Goal: Check status: Check status

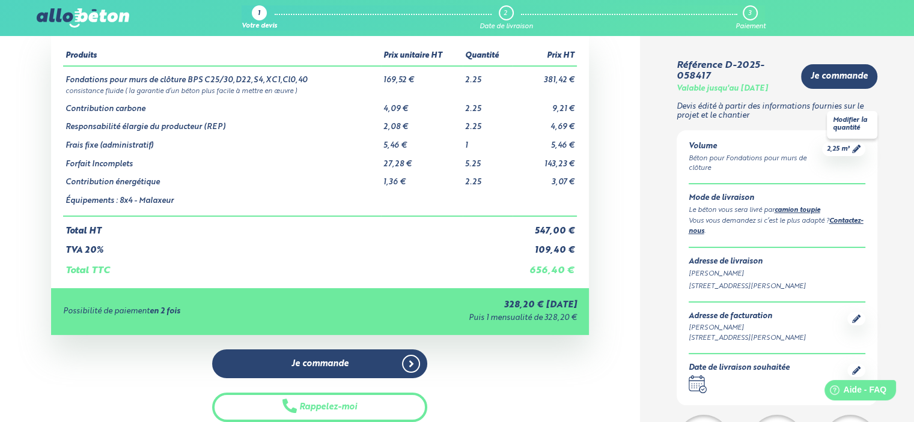
click at [854, 145] on icon at bounding box center [856, 149] width 8 height 8
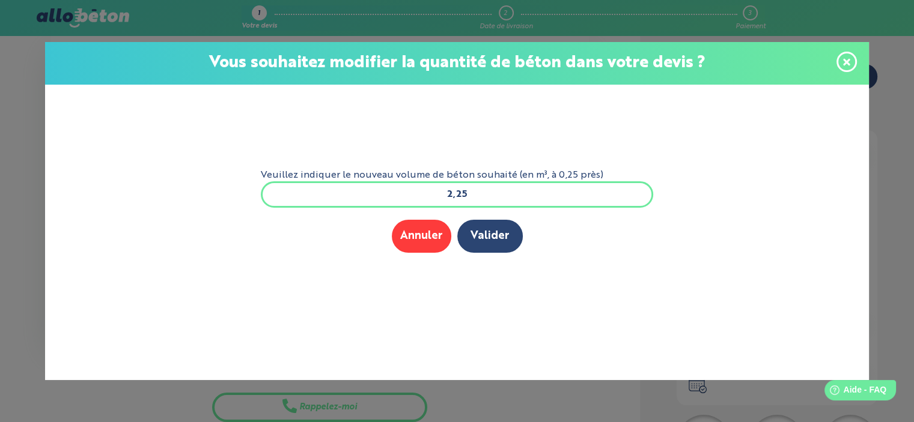
drag, startPoint x: 467, startPoint y: 192, endPoint x: 443, endPoint y: 190, distance: 24.7
click at [446, 192] on input "2,25" at bounding box center [457, 194] width 393 height 26
type input "3"
click at [477, 234] on button "Valider" at bounding box center [489, 236] width 65 height 33
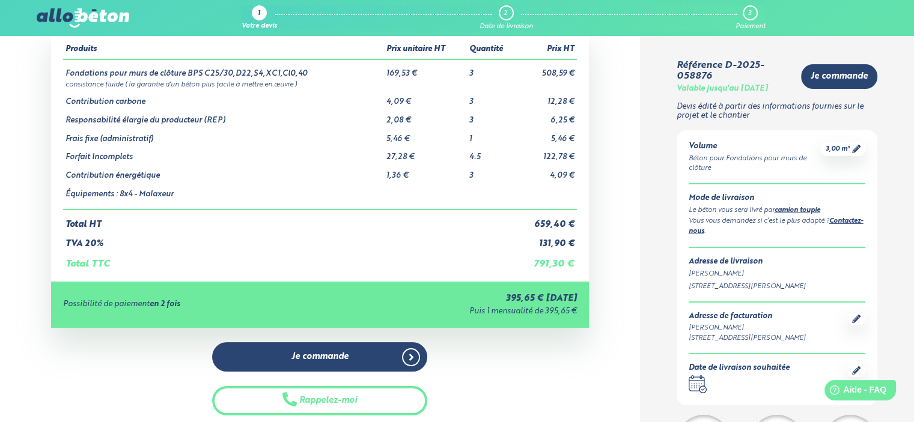
scroll to position [120, 0]
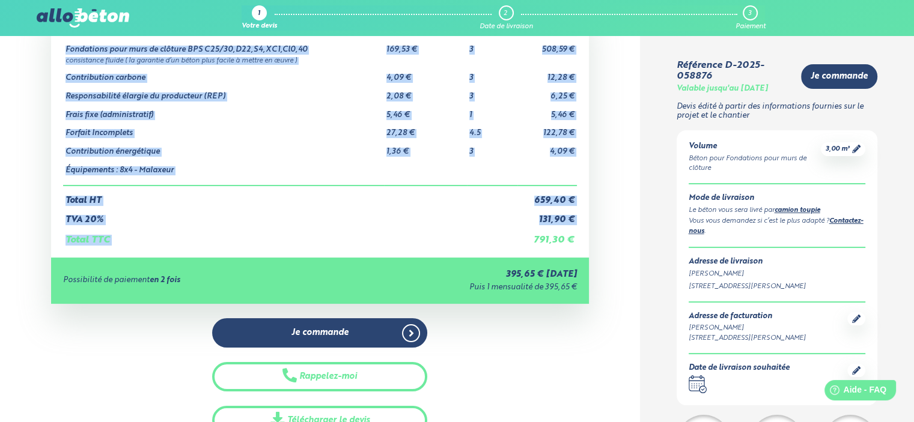
drag, startPoint x: 519, startPoint y: 237, endPoint x: 596, endPoint y: 247, distance: 78.1
click at [596, 247] on div "Détails du devis Produits Prix unitaire HT Quantité Prix HT Fondations pour mur…" at bounding box center [320, 209] width 640 height 451
